Goal: Transaction & Acquisition: Book appointment/travel/reservation

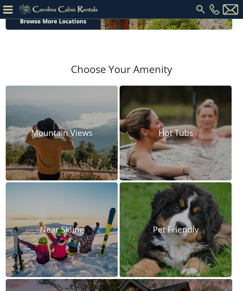
scroll to position [450, 0]
click at [177, 251] on img at bounding box center [176, 230] width 112 height 95
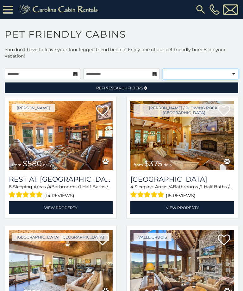
click at [231, 73] on select "**********" at bounding box center [201, 74] width 76 height 11
select select "**********"
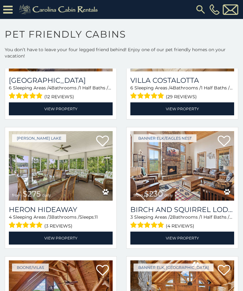
scroll to position [1394, 0]
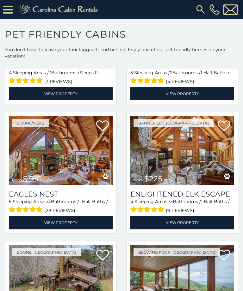
scroll to position [1538, 0]
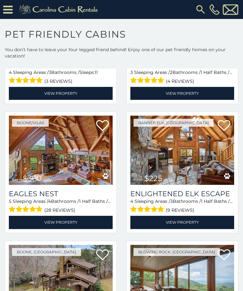
click at [194, 161] on img at bounding box center [182, 151] width 104 height 70
click at [190, 224] on link "View Property" at bounding box center [182, 222] width 104 height 13
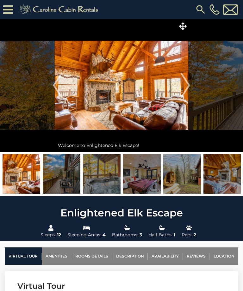
click at [187, 84] on img "Next" at bounding box center [185, 85] width 9 height 25
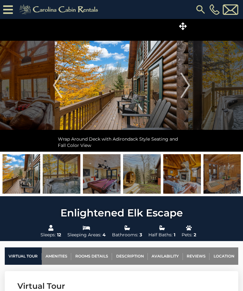
click at [133, 83] on img at bounding box center [122, 85] width 134 height 133
click at [188, 81] on img "Next" at bounding box center [185, 85] width 9 height 25
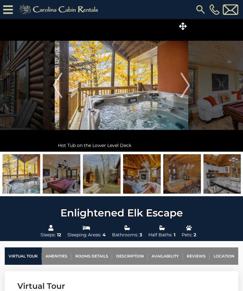
click at [187, 84] on img "Next" at bounding box center [185, 85] width 9 height 25
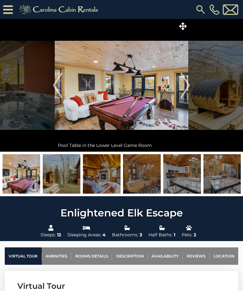
click at [189, 85] on img "Next" at bounding box center [185, 85] width 9 height 25
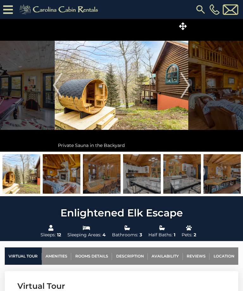
click at [186, 86] on img "Next" at bounding box center [185, 85] width 9 height 25
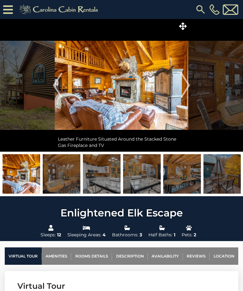
click at [186, 83] on img "Next" at bounding box center [185, 85] width 9 height 25
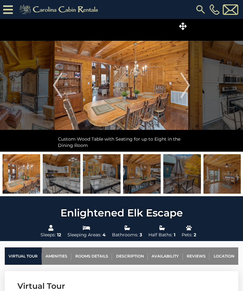
click at [185, 86] on img "Next" at bounding box center [185, 85] width 9 height 25
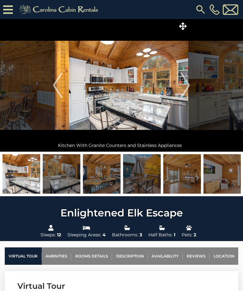
click at [189, 85] on img "Next" at bounding box center [185, 85] width 9 height 25
